Goal: Navigation & Orientation: Understand site structure

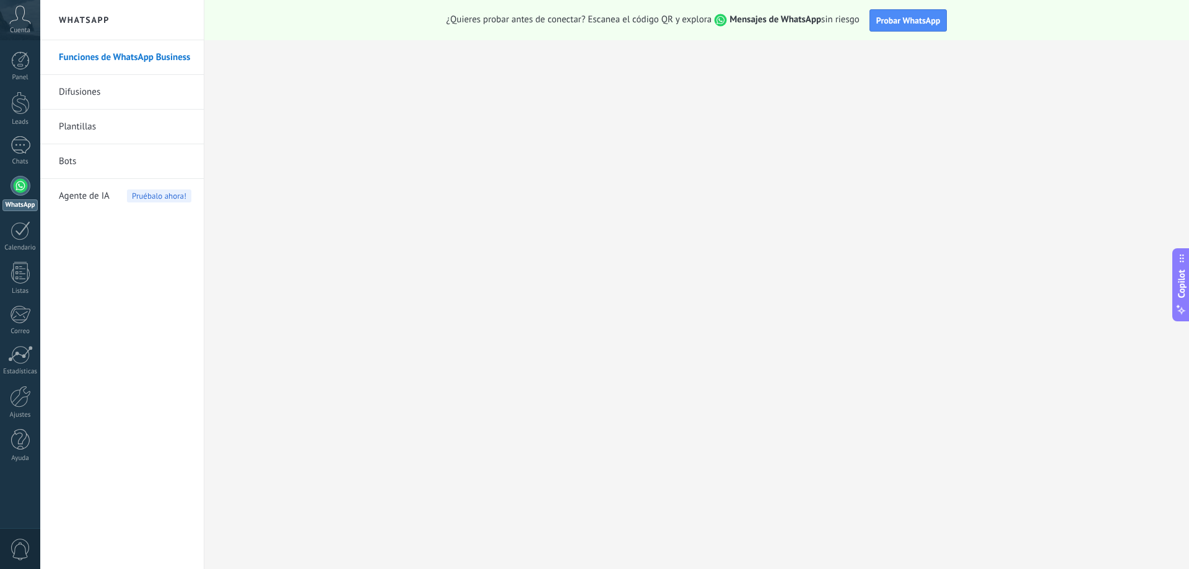
click at [81, 95] on link "Difusiones" at bounding box center [125, 92] width 133 height 35
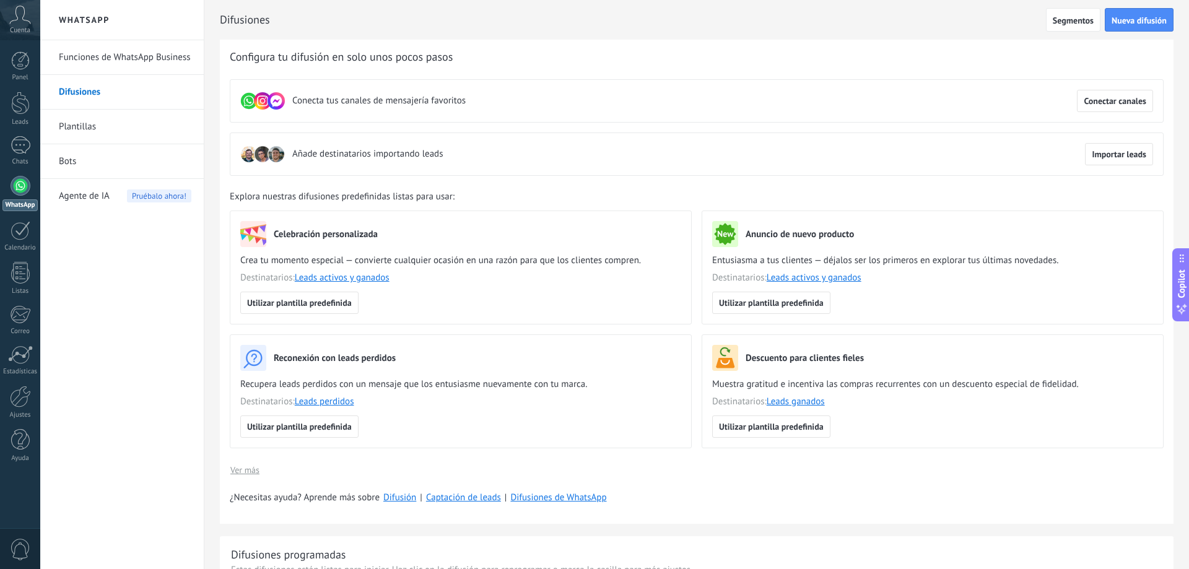
click at [94, 194] on span "Agente de IA" at bounding box center [84, 196] width 51 height 35
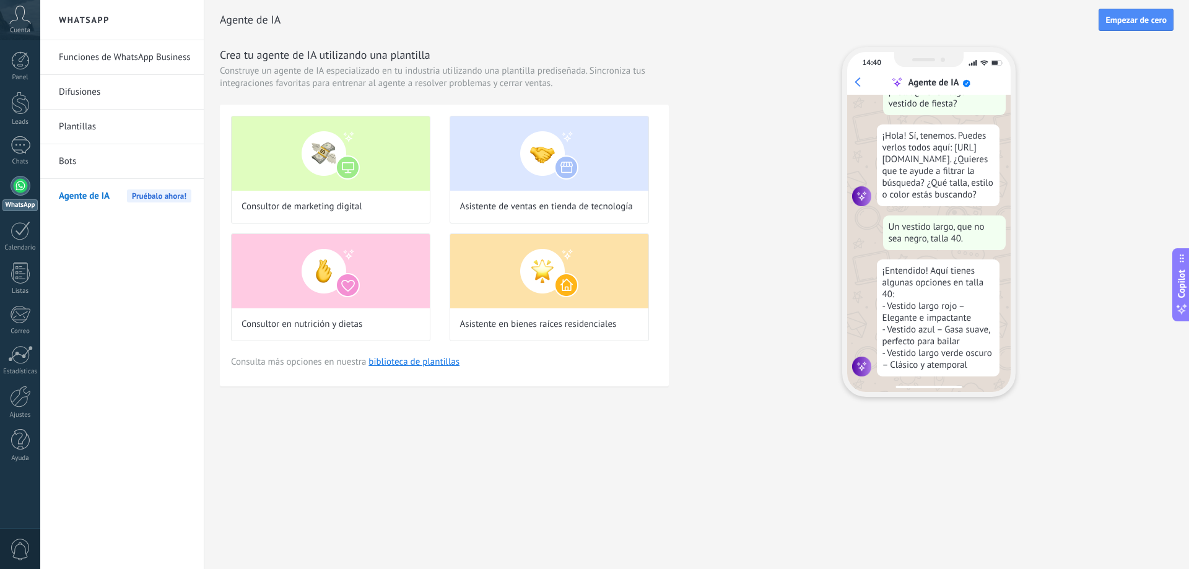
scroll to position [37, 0]
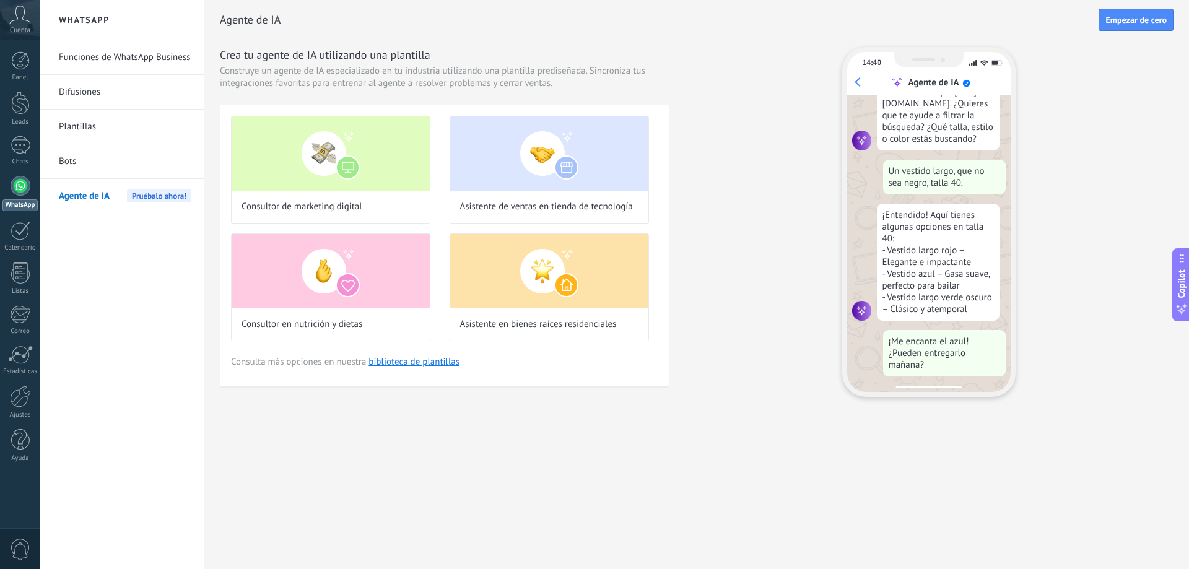
click at [99, 168] on link "Bots" at bounding box center [125, 161] width 133 height 35
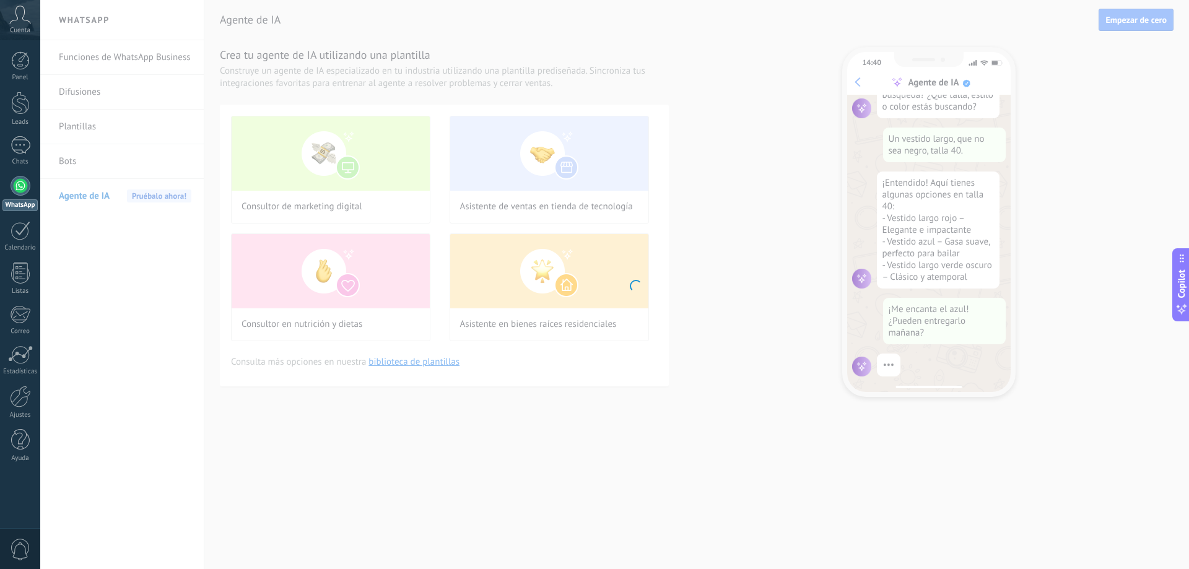
scroll to position [125, 0]
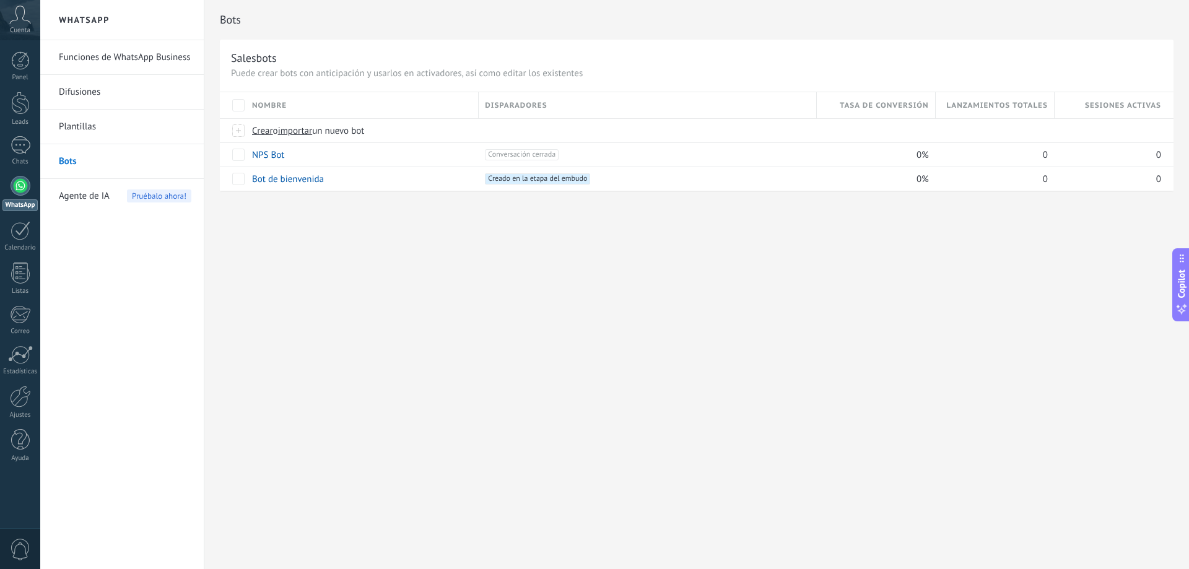
click at [98, 134] on link "Plantillas" at bounding box center [125, 127] width 133 height 35
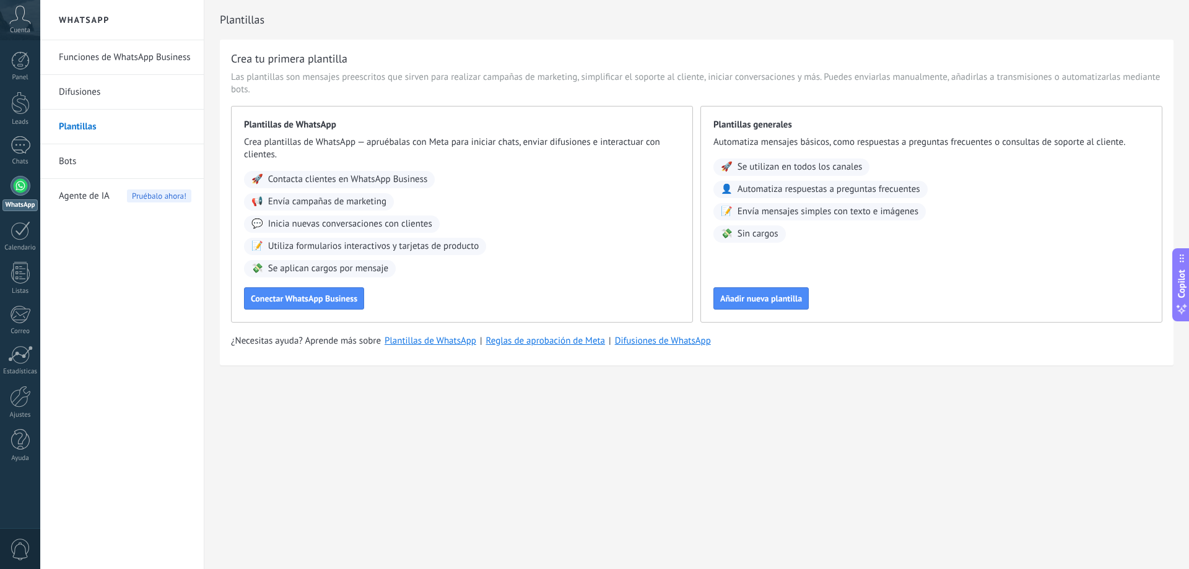
click at [127, 63] on link "Funciones de WhatsApp Business" at bounding box center [125, 57] width 133 height 35
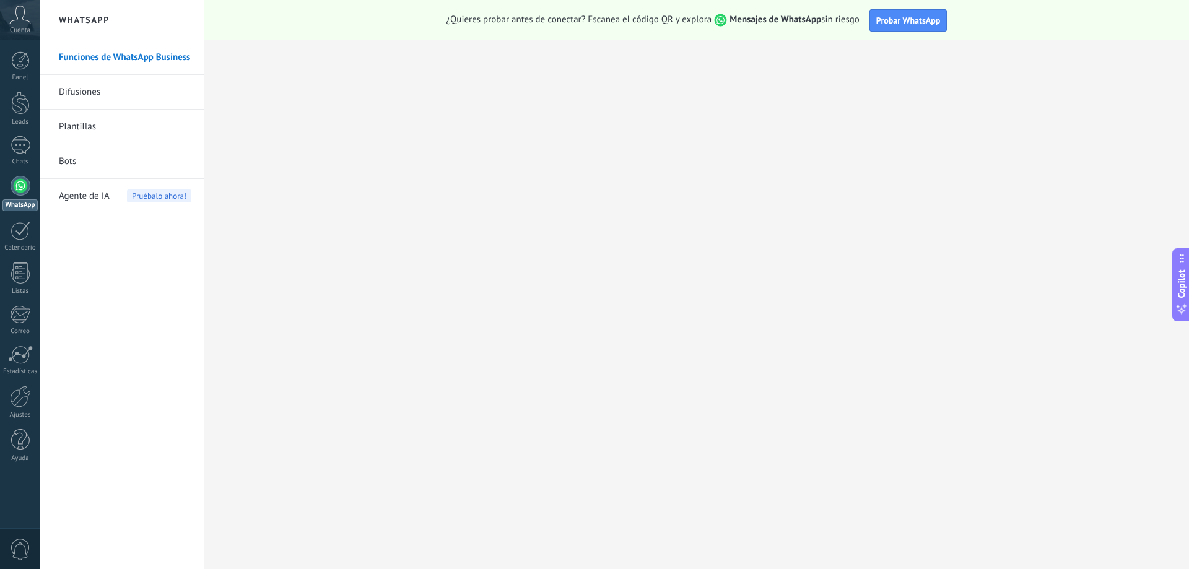
click at [105, 123] on link "Plantillas" at bounding box center [125, 127] width 133 height 35
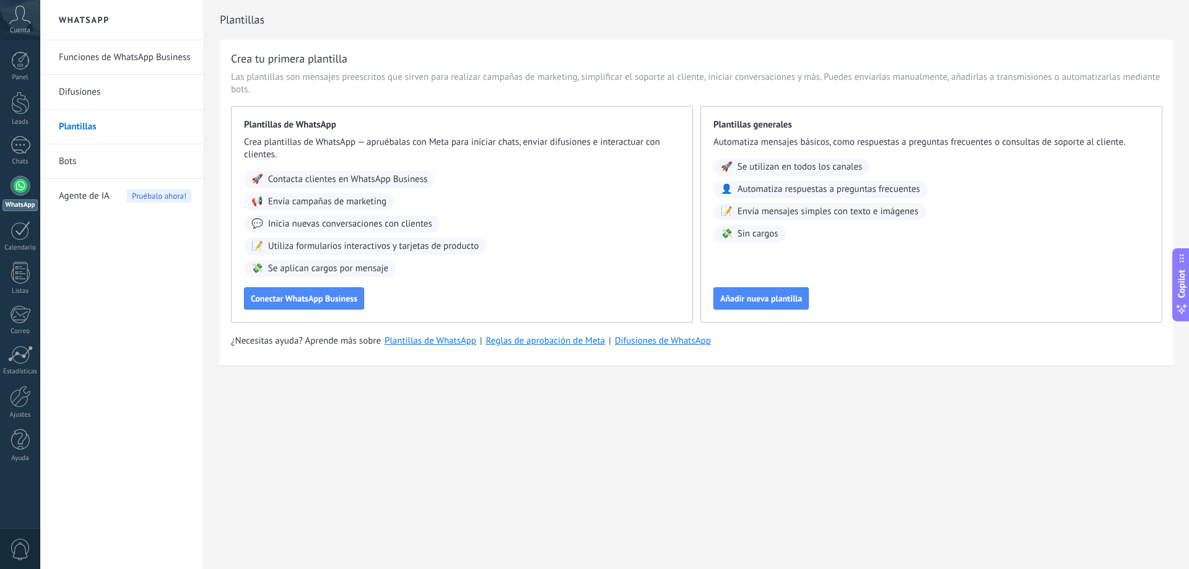
click at [122, 53] on link "Funciones de WhatsApp Business" at bounding box center [125, 57] width 133 height 35
